Goal: Information Seeking & Learning: Compare options

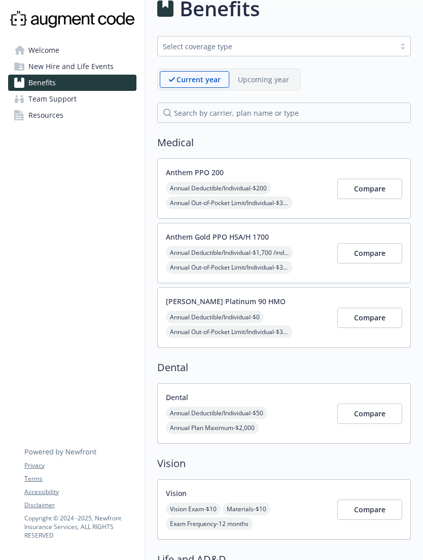
scroll to position [27, 0]
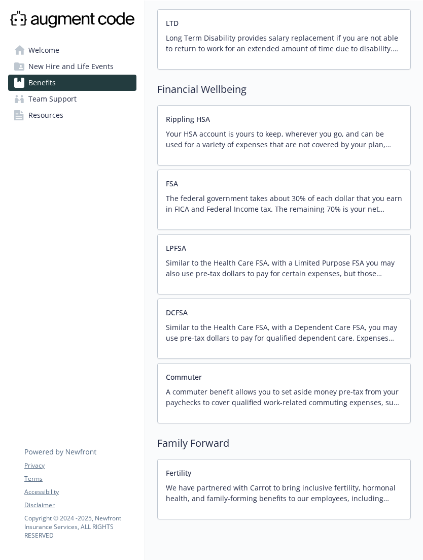
click at [315, 490] on p "We have partnered with Carrot to bring inclusive fertility, hormonal health, an…" at bounding box center [284, 492] width 237 height 21
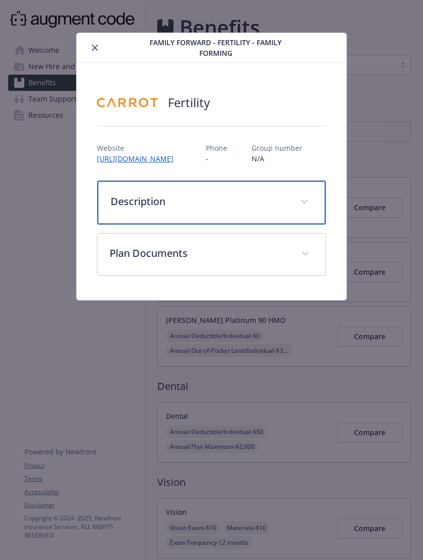
click at [308, 210] on span "details for plan Family Forward - Fertility - Family Forming" at bounding box center [304, 202] width 16 height 16
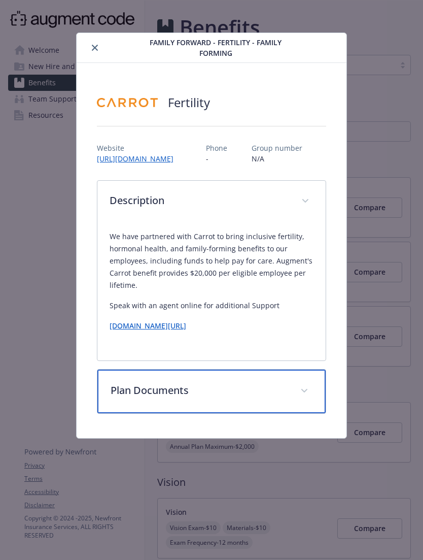
click at [302, 399] on span "details for plan Family Forward - Fertility - Family Forming" at bounding box center [304, 391] width 16 height 16
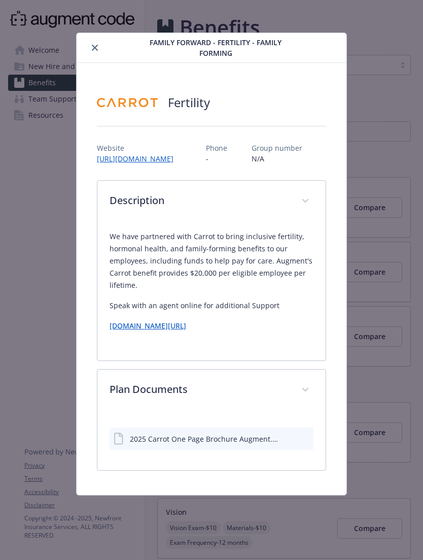
click at [186, 330] on link "get-carrot.com/employee-support" at bounding box center [148, 326] width 77 height 10
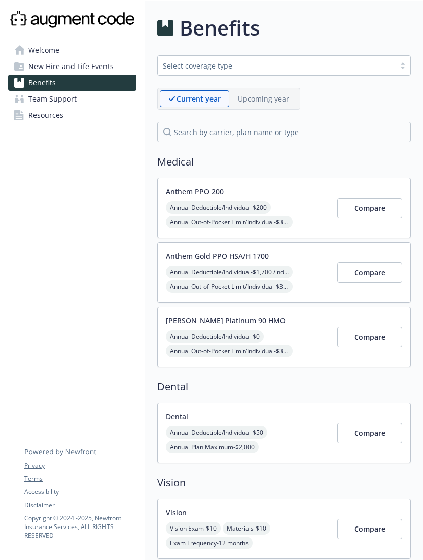
click at [368, 275] on span "Compare" at bounding box center [369, 273] width 31 height 10
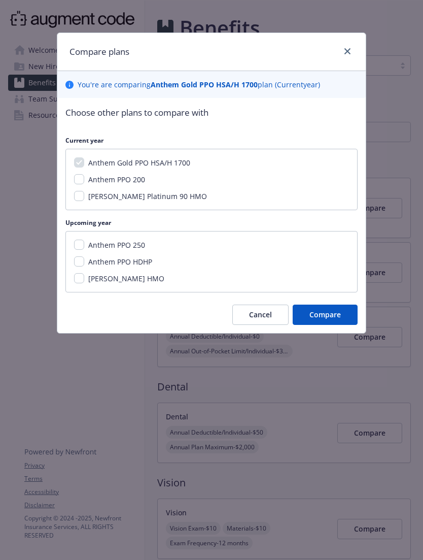
click at [102, 179] on span "Anthem PPO 200" at bounding box center [116, 180] width 57 height 10
click at [84, 179] on input "Anthem PPO 200" at bounding box center [79, 179] width 10 height 10
checkbox input "true"
click at [85, 161] on div "Anthem Gold PPO HSA/H 1700" at bounding box center [138, 162] width 108 height 11
click at [337, 310] on span "Compare" at bounding box center [325, 315] width 31 height 10
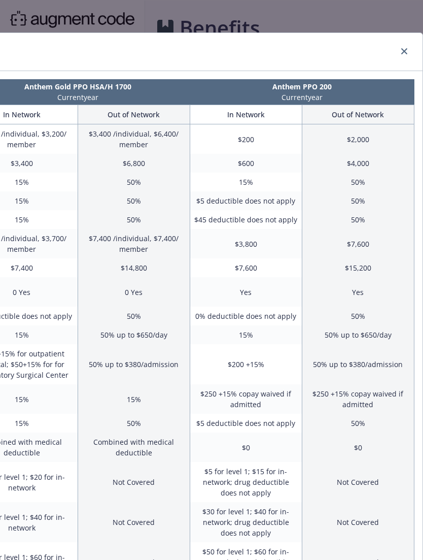
scroll to position [0, 186]
click at [403, 56] on link "close" at bounding box center [404, 51] width 12 height 12
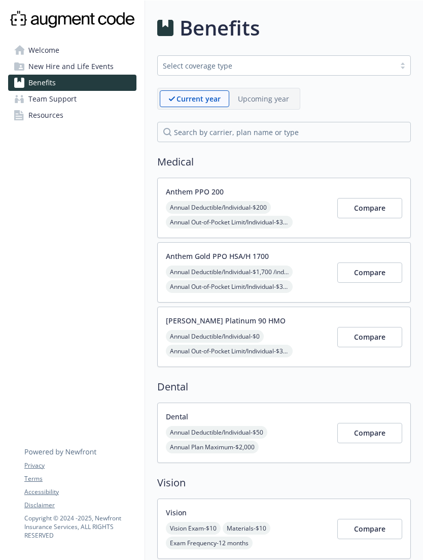
click at [373, 202] on button "Compare" at bounding box center [370, 208] width 65 height 20
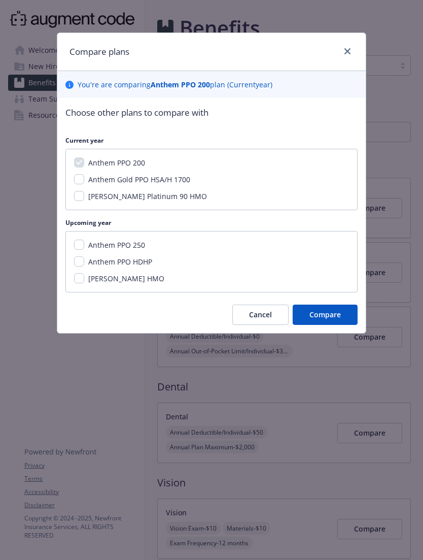
click at [145, 240] on div "Anthem PPO 250" at bounding box center [115, 245] width 63 height 11
click at [323, 5] on div "Compare plans You ' re are comparing Anthem PPO 200 plan ( Current year) Choose…" at bounding box center [211, 280] width 423 height 560
click at [345, 55] on link "close" at bounding box center [348, 51] width 12 height 12
